Goal: Information Seeking & Learning: Learn about a topic

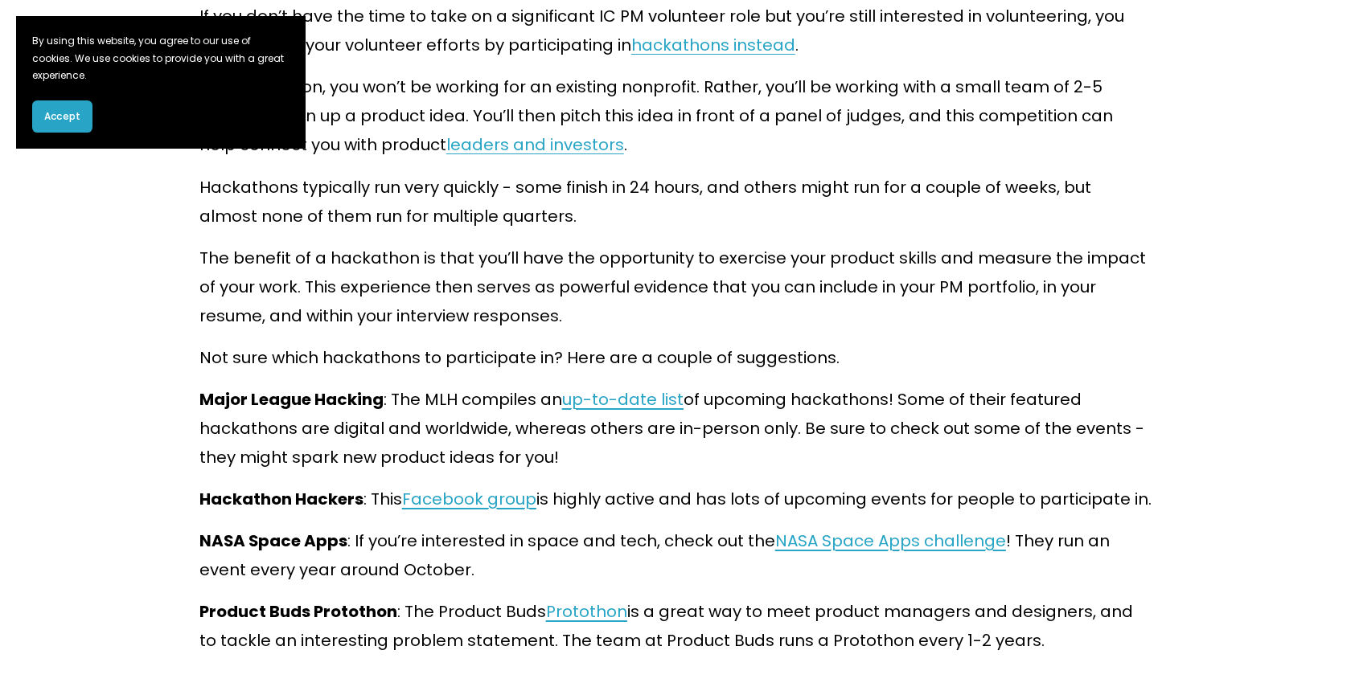
scroll to position [4710, 0]
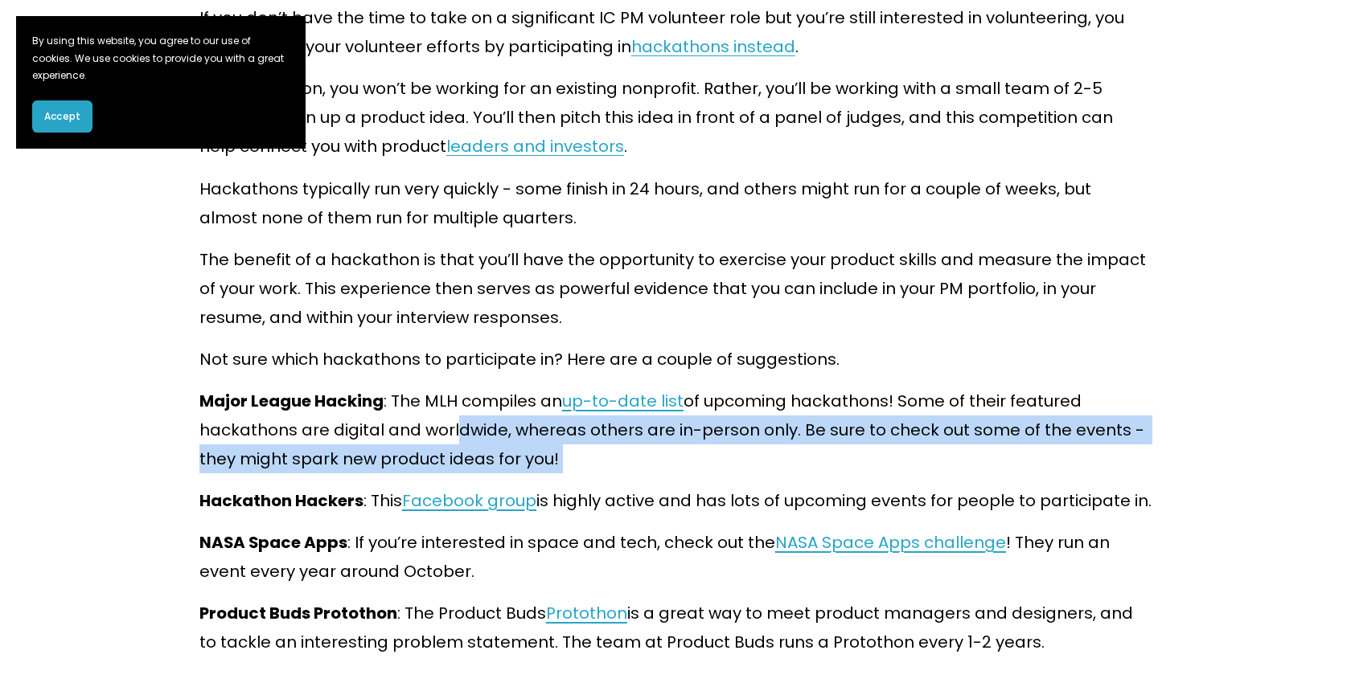
drag, startPoint x: 449, startPoint y: 408, endPoint x: 614, endPoint y: 493, distance: 186.2
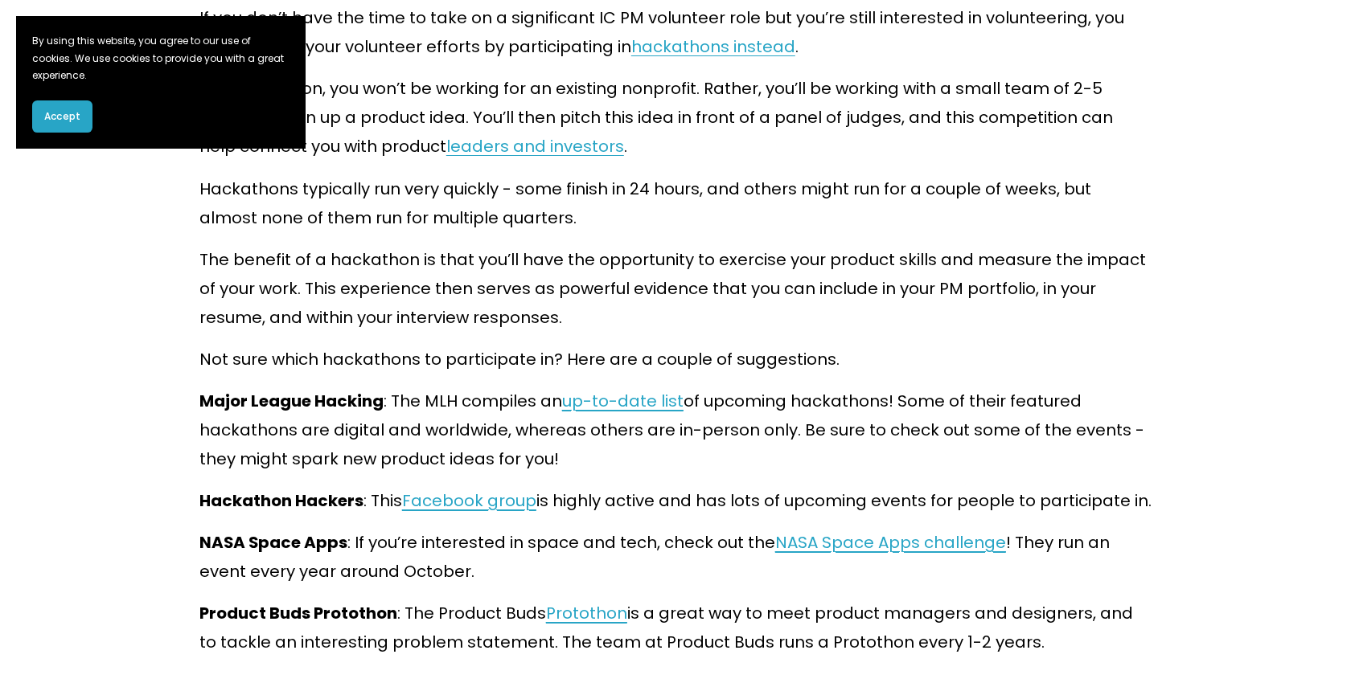
click at [652, 496] on p "Hackathon Hackers : This Facebook group is highly active and has lots of upcomi…" at bounding box center [675, 500] width 952 height 29
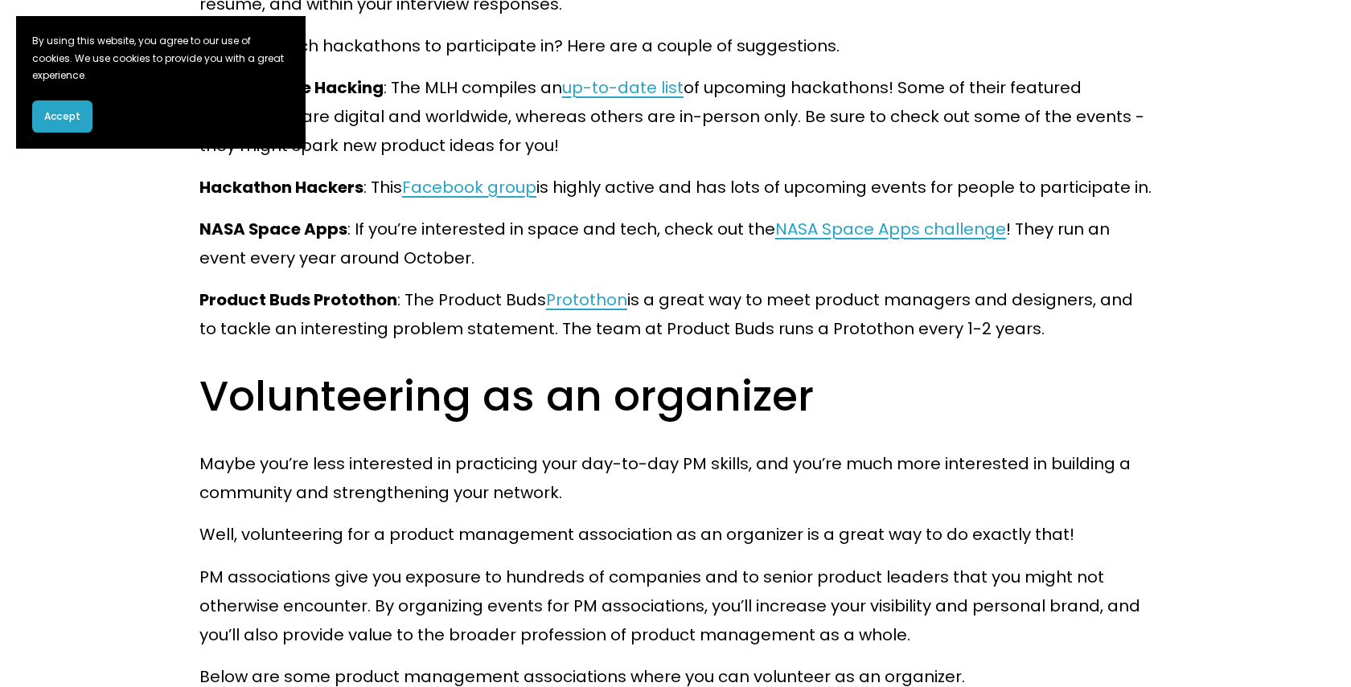
scroll to position [5069, 0]
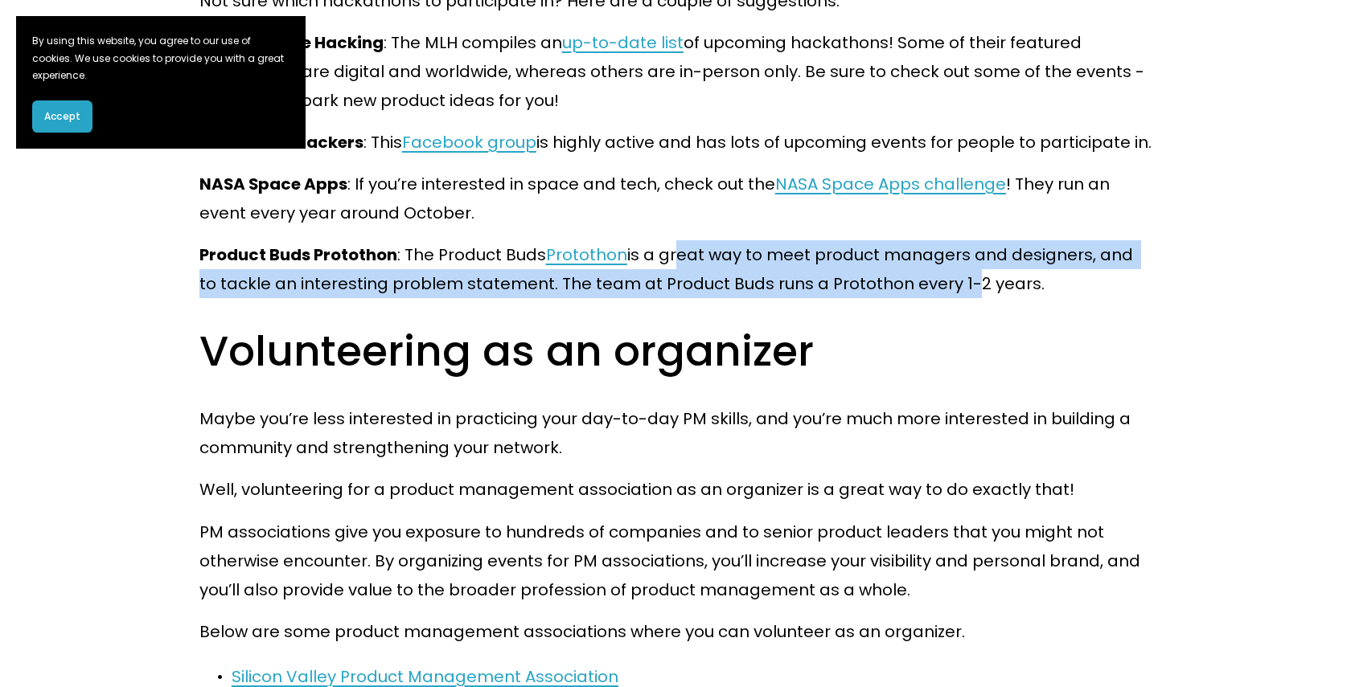
drag, startPoint x: 670, startPoint y: 248, endPoint x: 931, endPoint y: 281, distance: 262.5
click at [934, 281] on p "Product Buds Protothon : The Product Buds Protothon is a great way to meet prod…" at bounding box center [675, 269] width 952 height 58
click at [931, 281] on p "Product Buds Protothon : The Product Buds Protothon is a great way to meet prod…" at bounding box center [675, 269] width 952 height 58
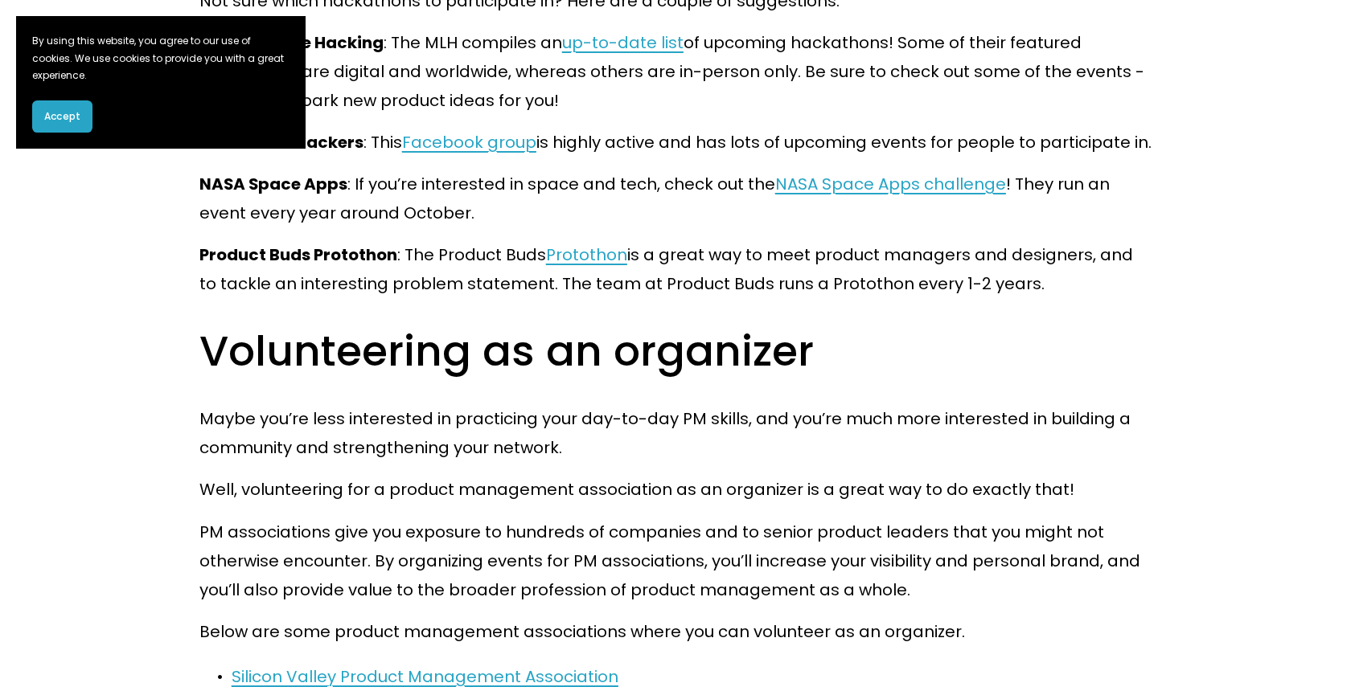
drag, startPoint x: 1030, startPoint y: 273, endPoint x: 727, endPoint y: 235, distance: 305.4
click at [727, 240] on p "Product Buds Protothon : The Product Buds Protothon is a great way to meet prod…" at bounding box center [675, 269] width 952 height 58
click at [517, 244] on p "Product Buds Protothon : The Product Buds Protothon is a great way to meet prod…" at bounding box center [675, 269] width 952 height 58
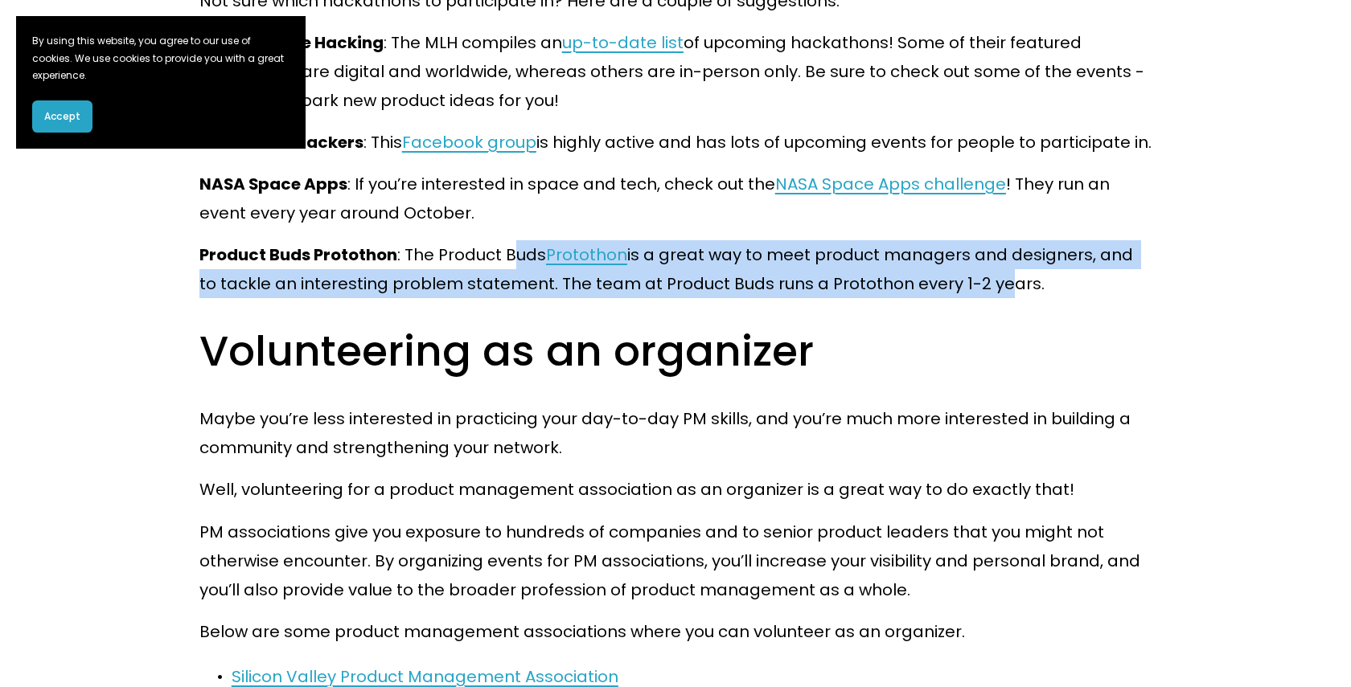
drag, startPoint x: 517, startPoint y: 244, endPoint x: 962, endPoint y: 277, distance: 446.7
click at [966, 278] on p "Product Buds Protothon : The Product Buds Protothon is a great way to meet prod…" at bounding box center [675, 269] width 952 height 58
click at [962, 277] on p "Product Buds Protothon : The Product Buds Protothon is a great way to meet prod…" at bounding box center [675, 269] width 952 height 58
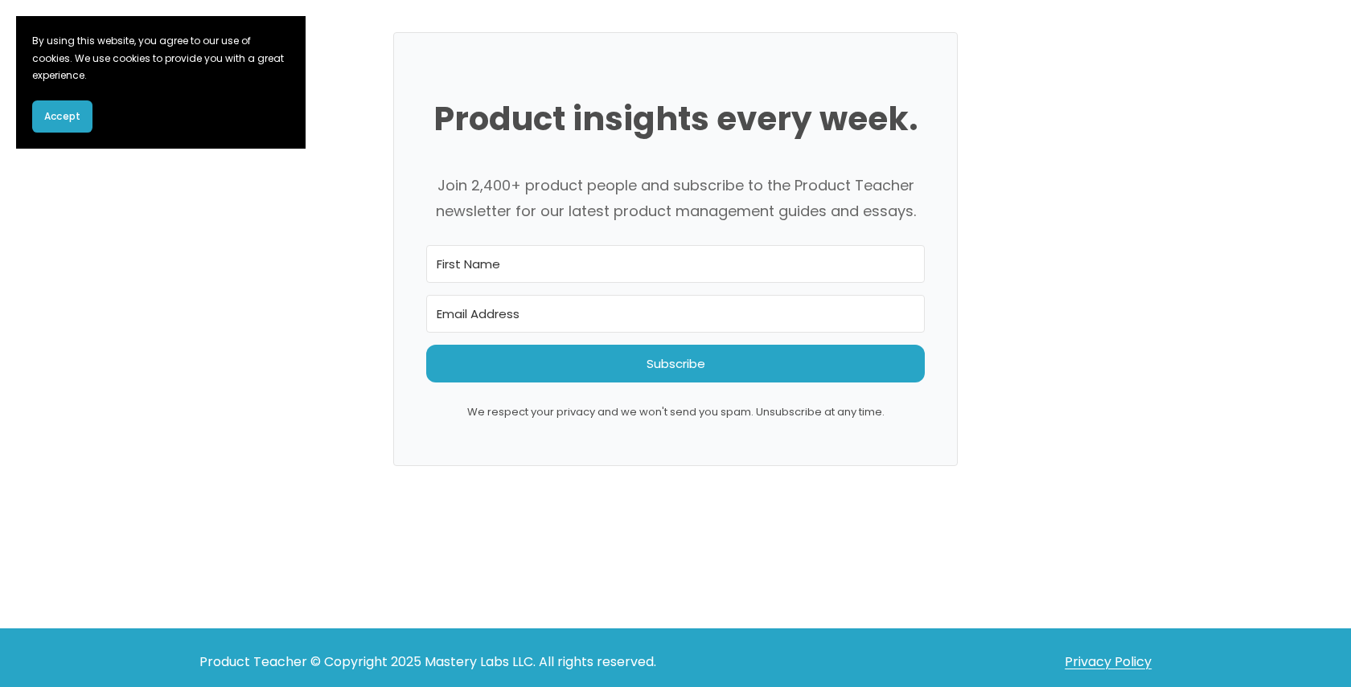
scroll to position [7785, 0]
